Goal: Task Accomplishment & Management: Manage account settings

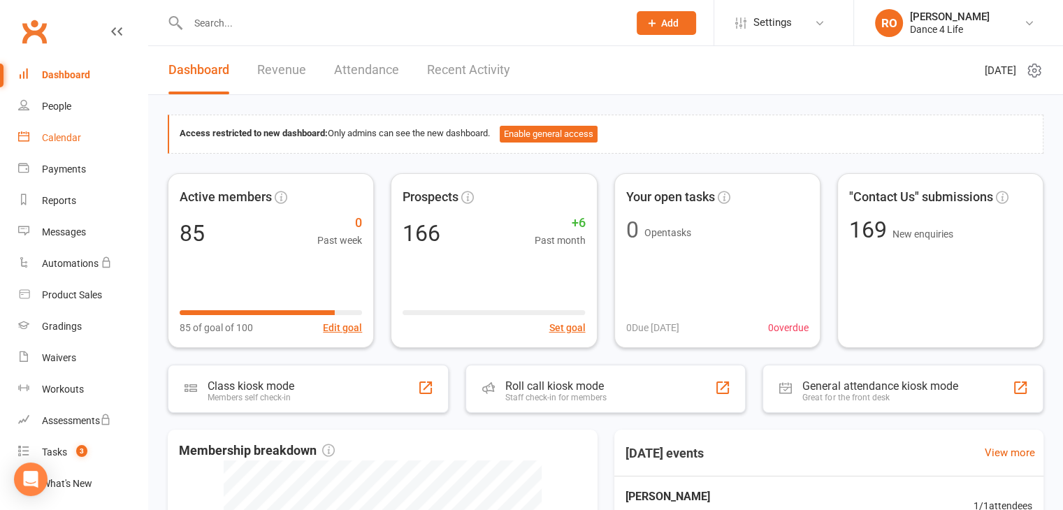
click at [66, 136] on div "Calendar" at bounding box center [61, 137] width 39 height 11
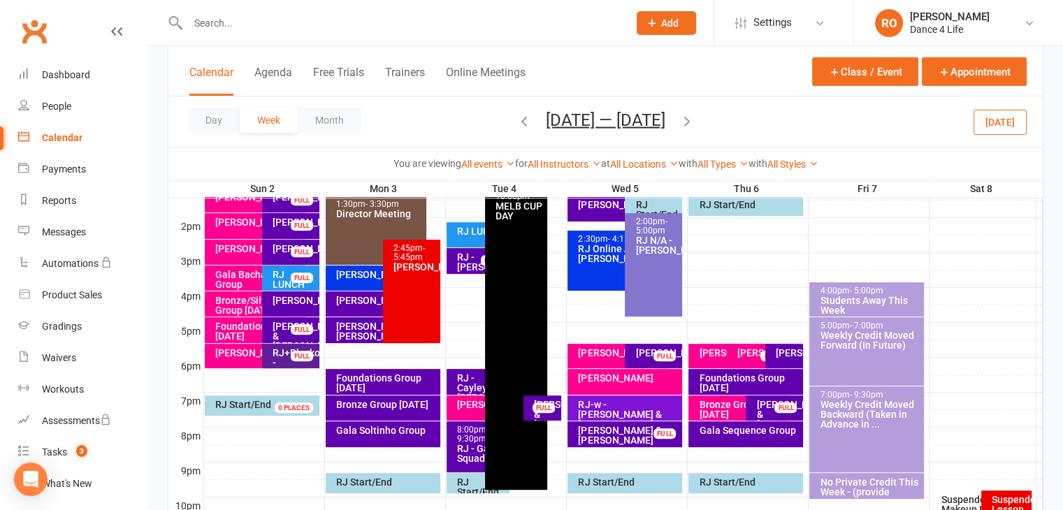
scroll to position [559, 0]
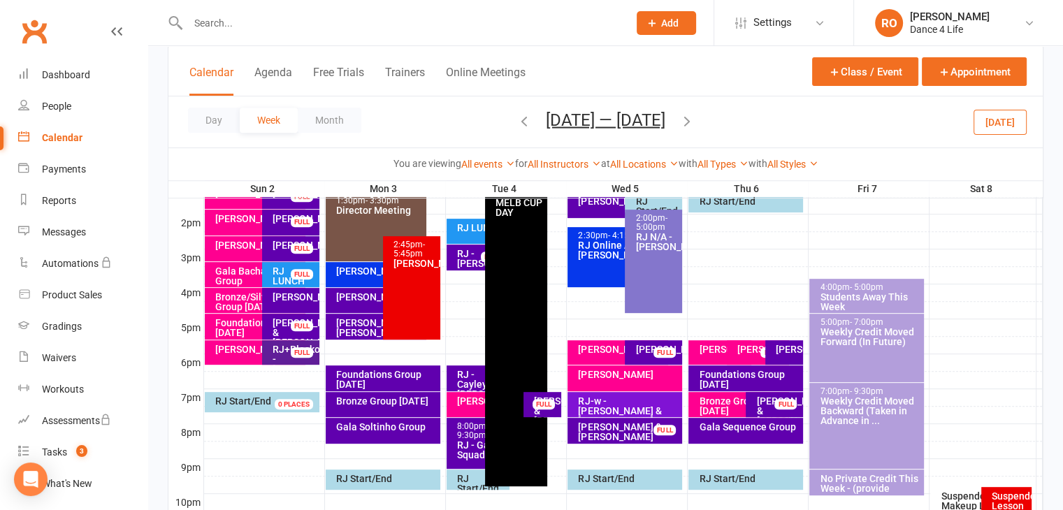
click at [1013, 113] on button "[DATE]" at bounding box center [999, 121] width 53 height 25
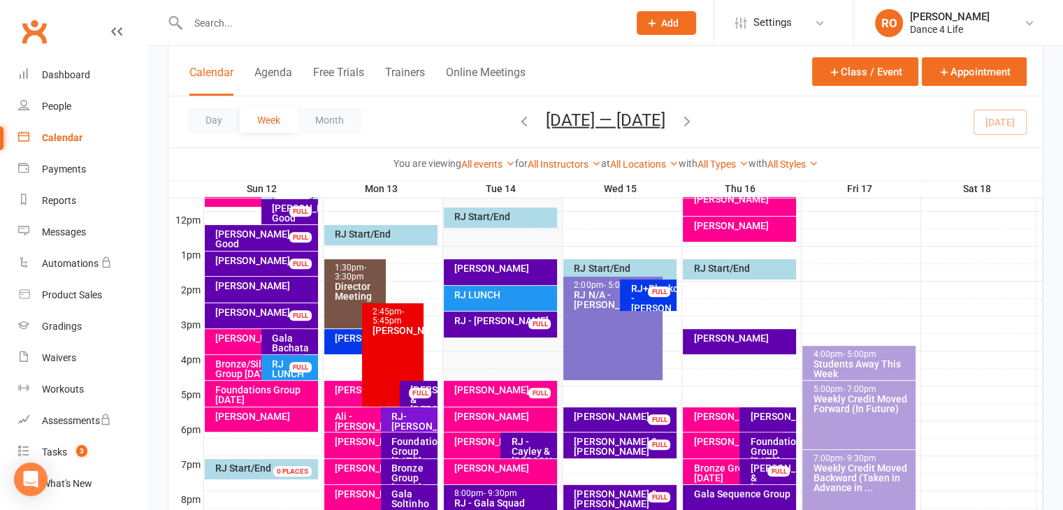
scroll to position [489, 0]
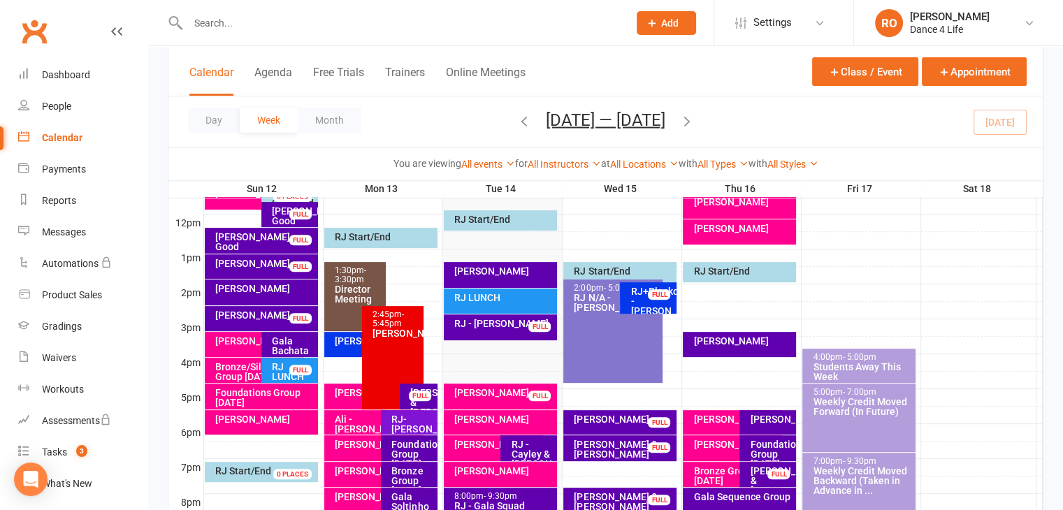
click at [695, 121] on icon "button" at bounding box center [686, 120] width 15 height 15
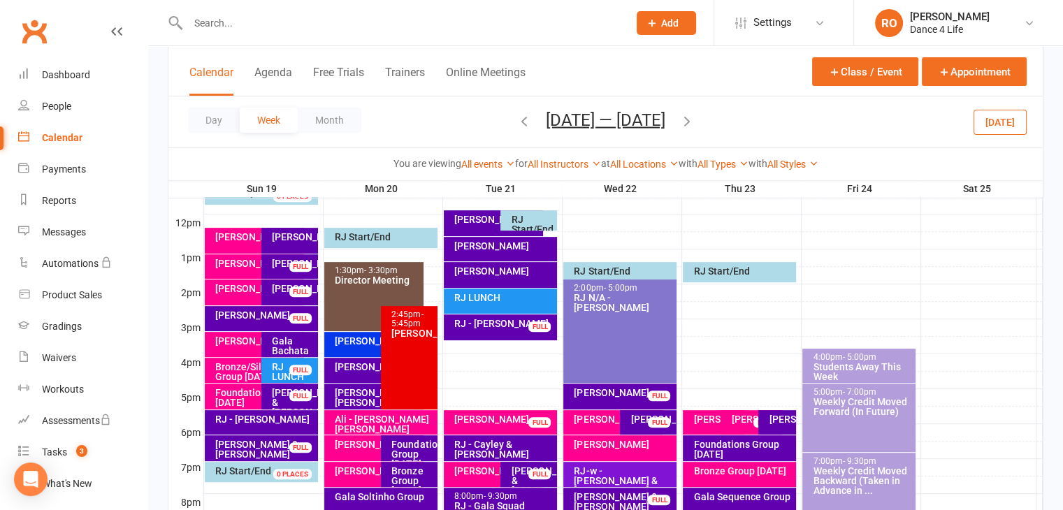
click at [1003, 122] on button "[DATE]" at bounding box center [999, 121] width 53 height 25
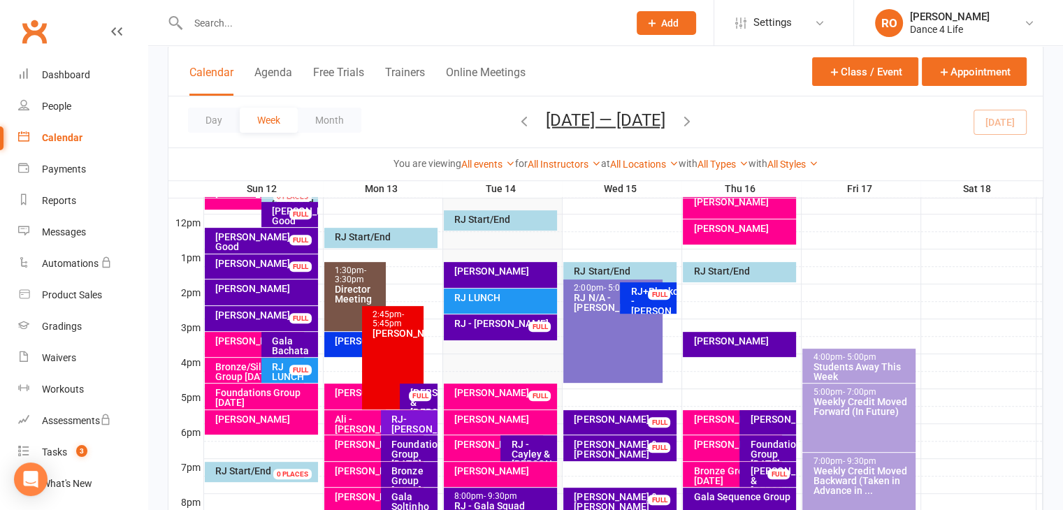
scroll to position [629, 0]
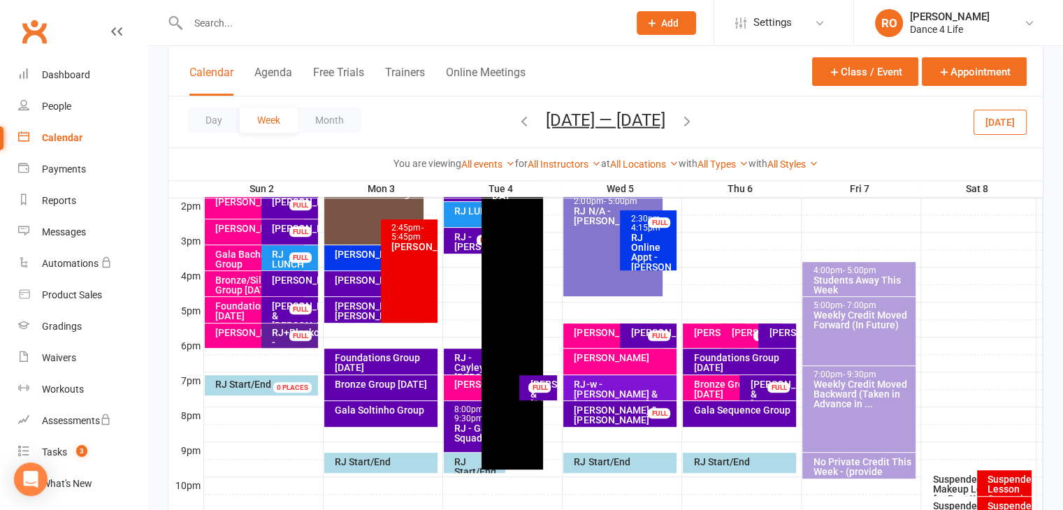
click at [996, 127] on button "[DATE]" at bounding box center [999, 121] width 53 height 25
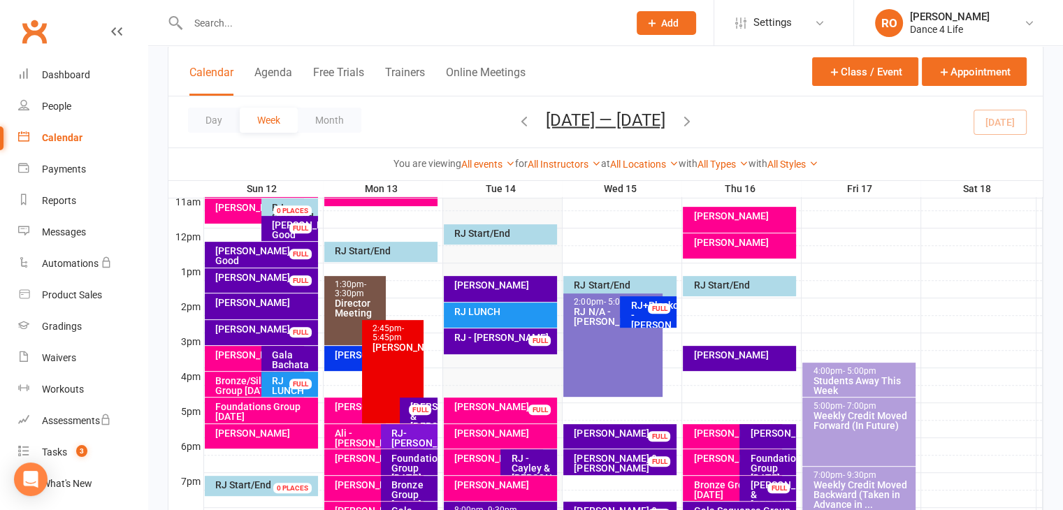
scroll to position [436, 0]
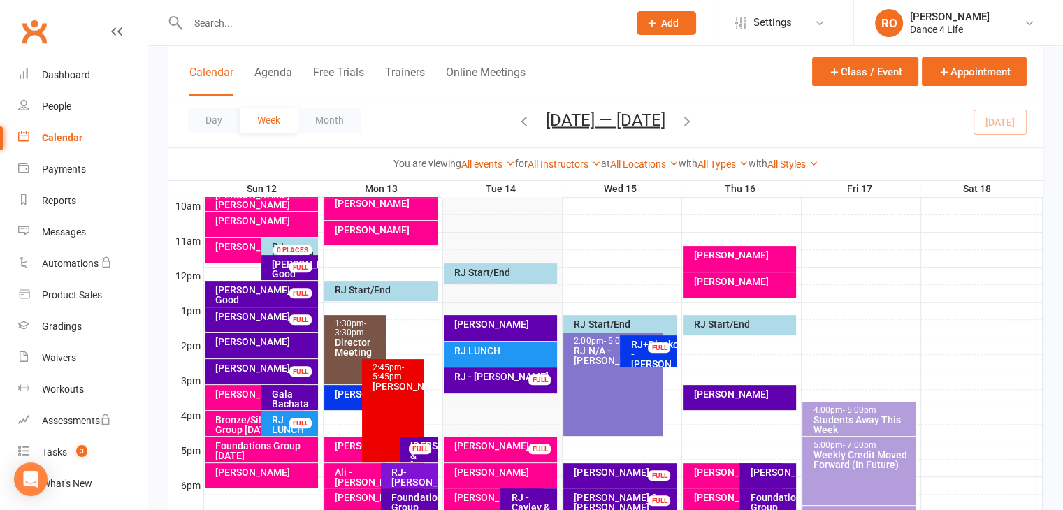
click at [535, 320] on div "[PERSON_NAME]" at bounding box center [504, 324] width 101 height 10
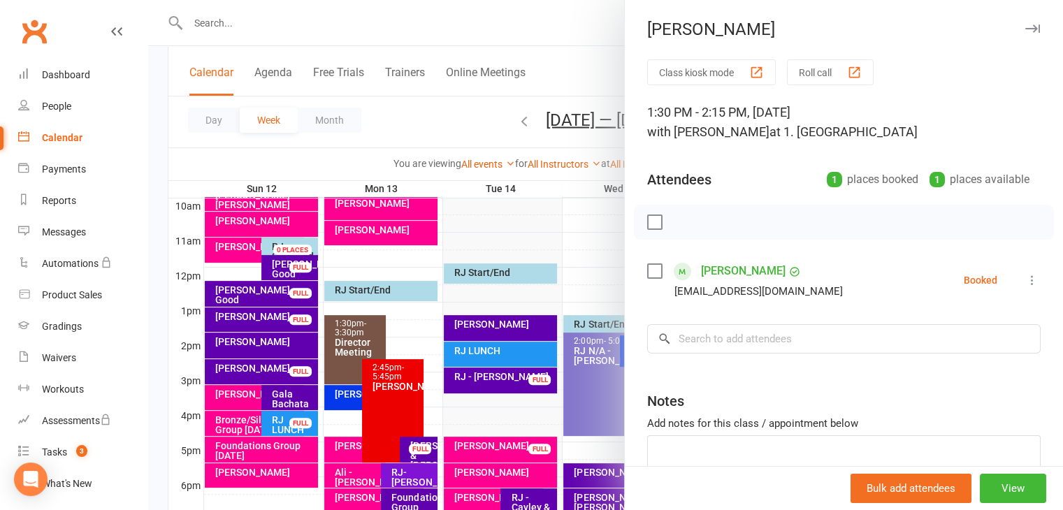
click at [537, 252] on div at bounding box center [605, 255] width 915 height 510
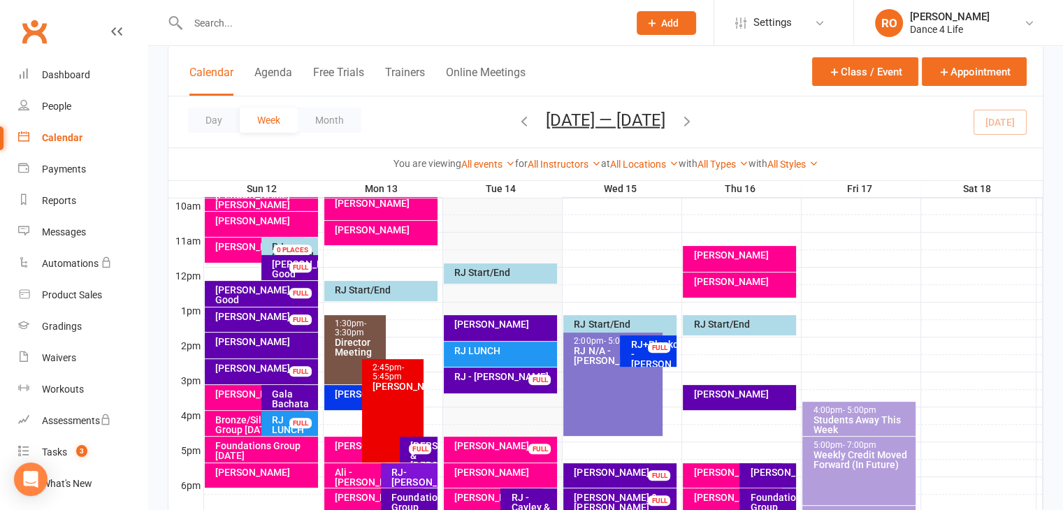
click at [695, 122] on icon "button" at bounding box center [686, 120] width 15 height 15
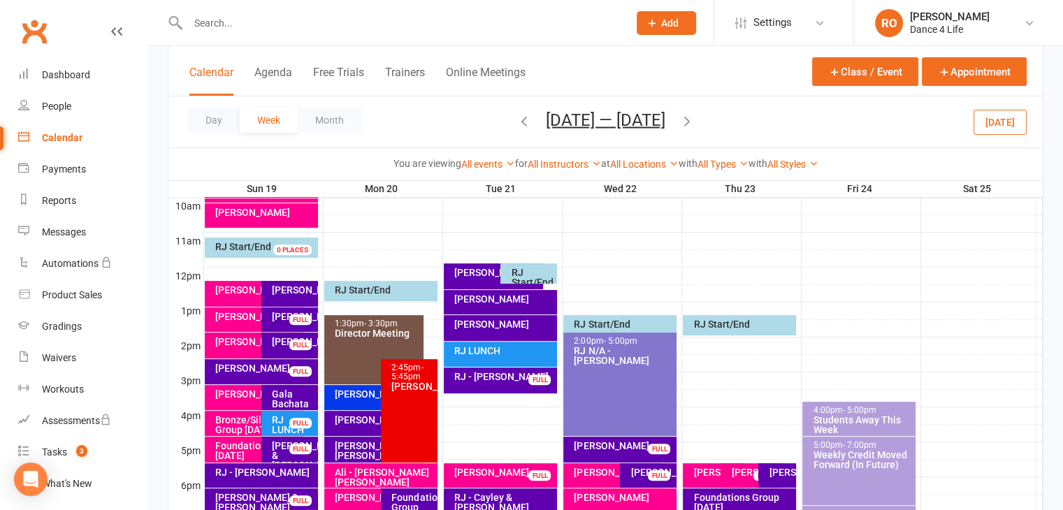
click at [508, 372] on div "RJ - [PERSON_NAME]" at bounding box center [504, 377] width 101 height 10
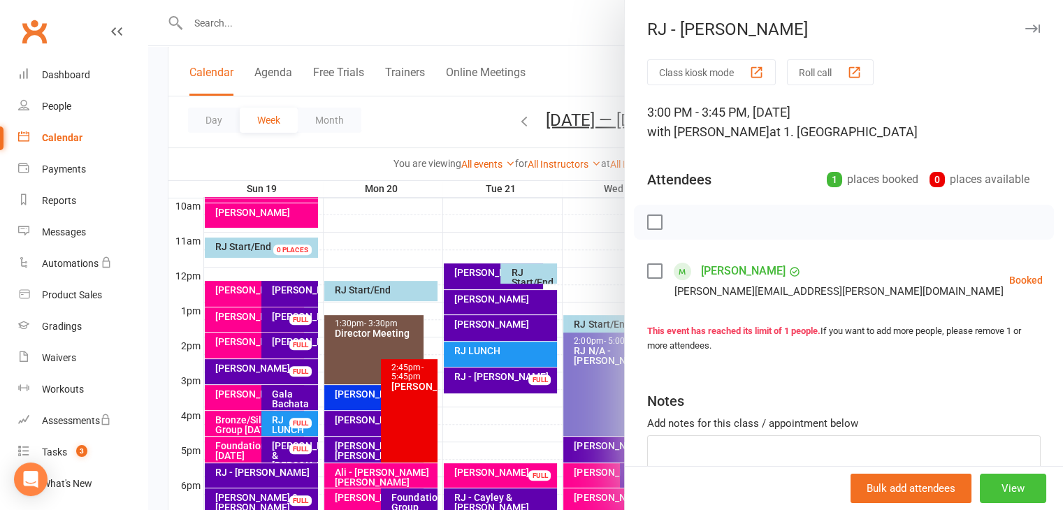
click at [1006, 484] on button "View" at bounding box center [1013, 488] width 66 height 29
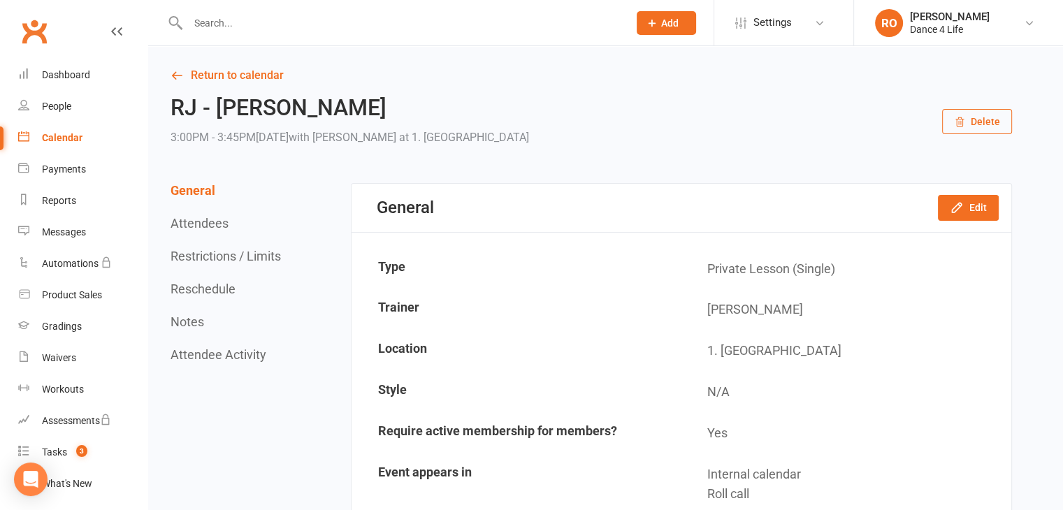
click at [219, 291] on button "Reschedule" at bounding box center [203, 289] width 65 height 15
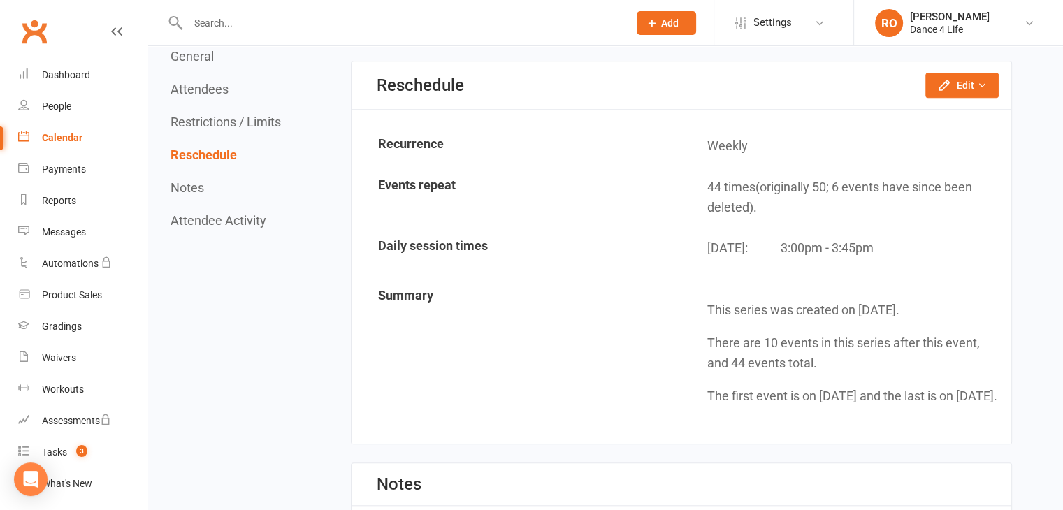
scroll to position [1087, 0]
click at [986, 85] on button "Edit" at bounding box center [961, 85] width 73 height 25
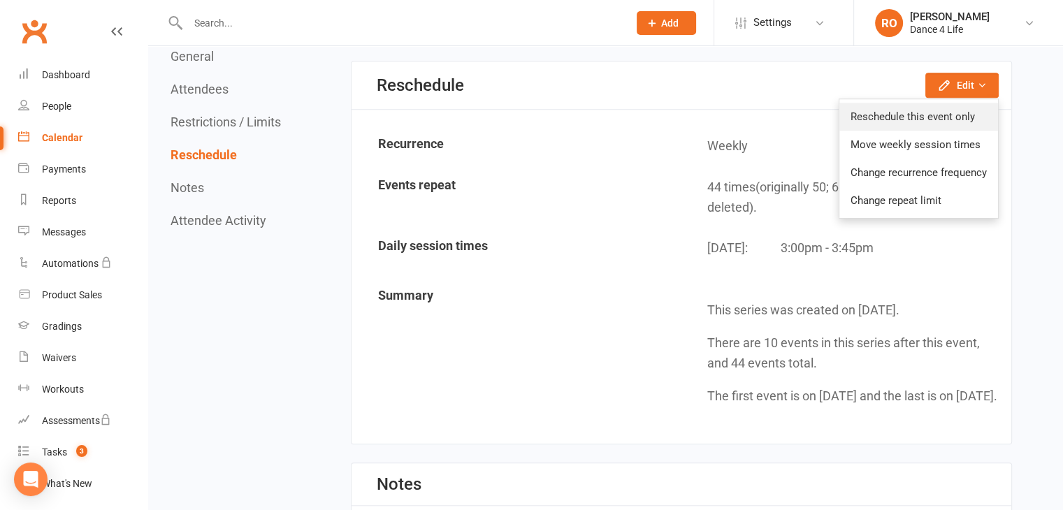
click at [977, 103] on link "Reschedule this event only" at bounding box center [918, 117] width 159 height 28
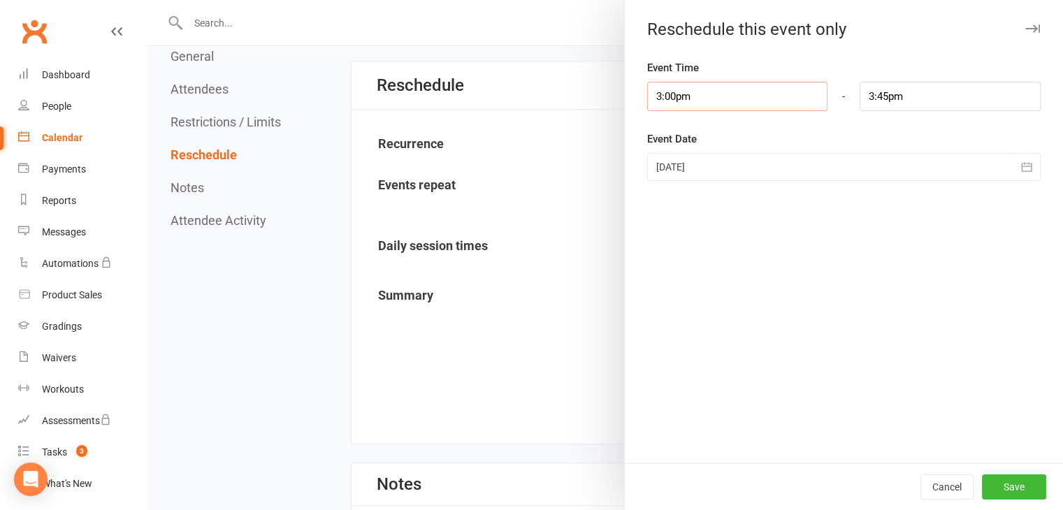
click at [717, 88] on input "3:00pm" at bounding box center [737, 96] width 181 height 29
type input "2:15pm"
type input "3:00pm"
click at [678, 168] on li "2:15pm" at bounding box center [681, 171] width 67 height 21
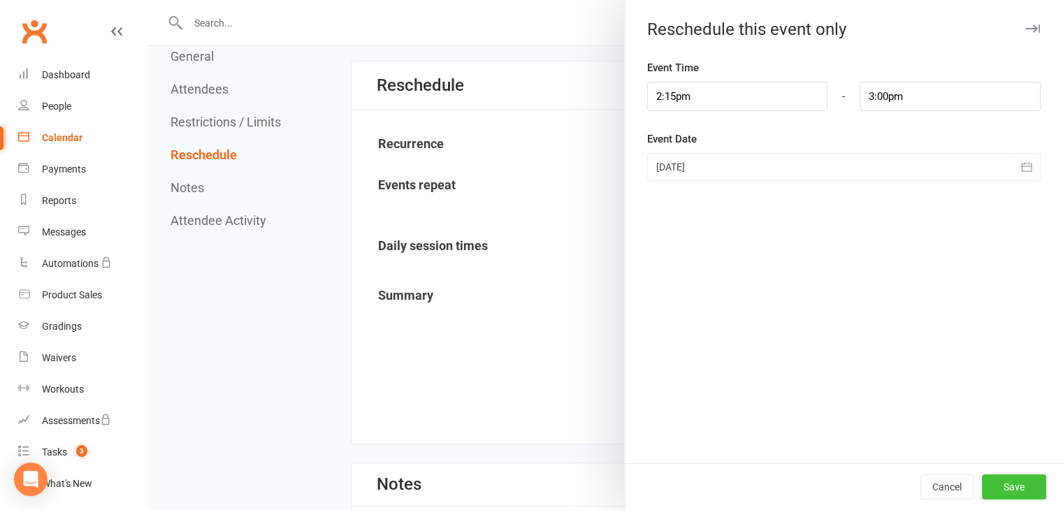
click at [1024, 485] on button "Save" at bounding box center [1014, 487] width 64 height 25
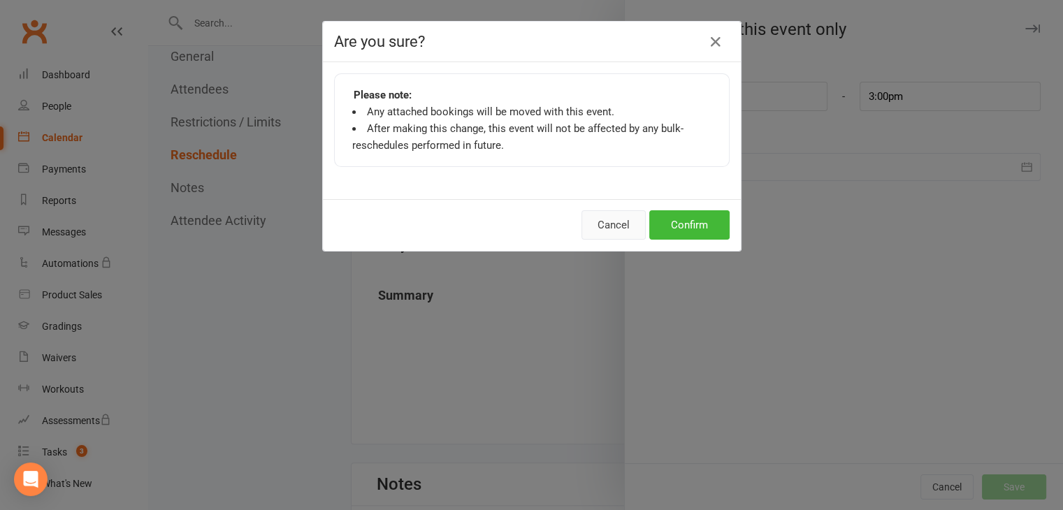
click at [596, 222] on button "Cancel" at bounding box center [613, 224] width 64 height 29
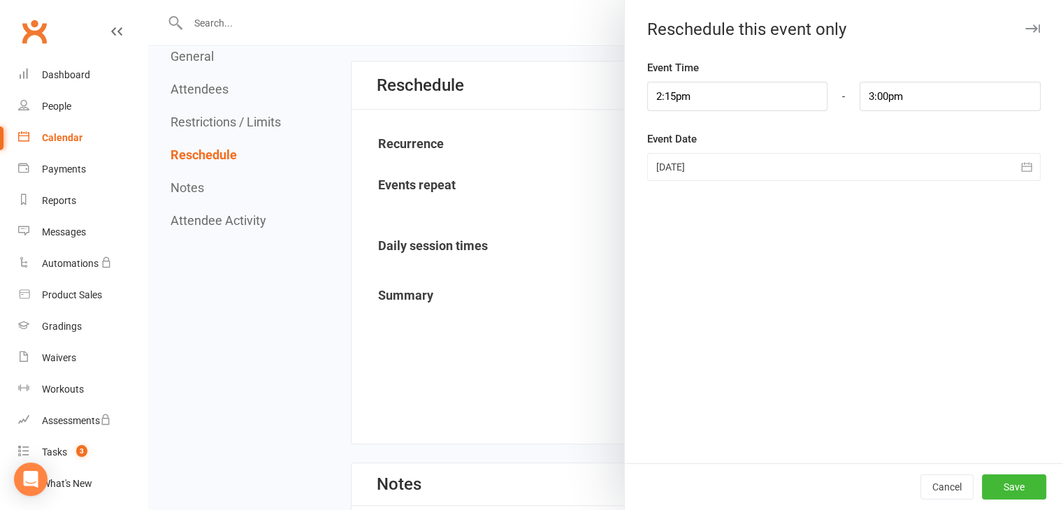
click at [72, 129] on link "Calendar" at bounding box center [82, 137] width 129 height 31
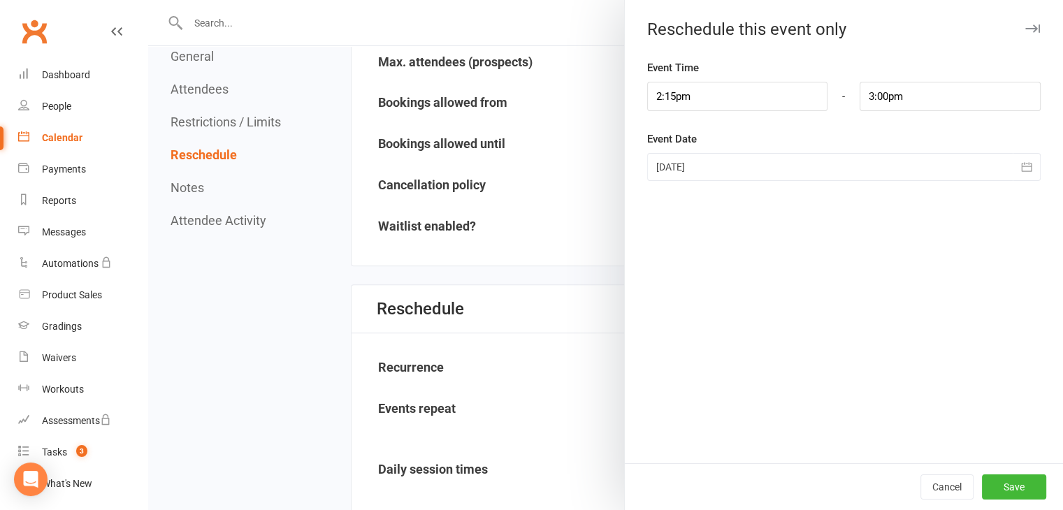
scroll to position [249, 0]
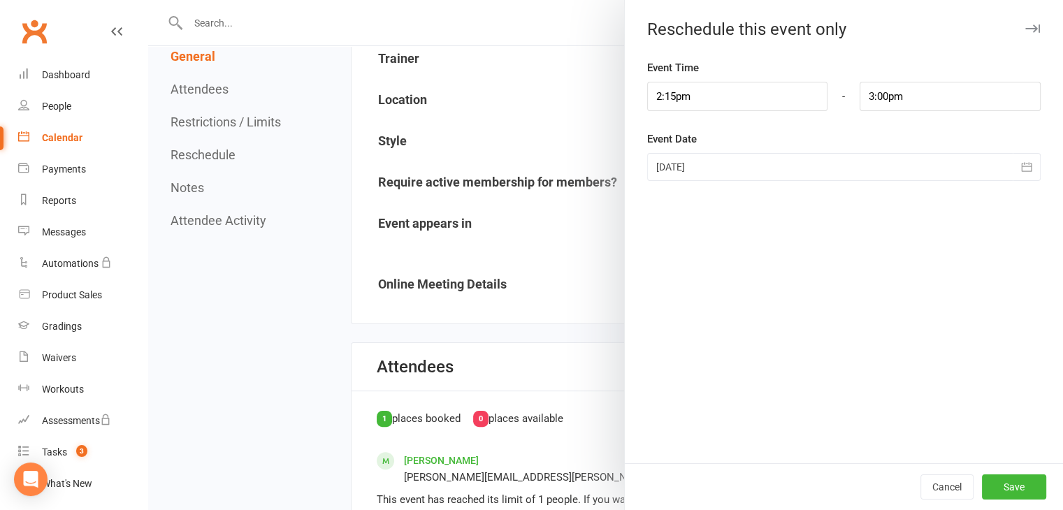
click at [216, 48] on div at bounding box center [605, 255] width 915 height 510
